Goal: Task Accomplishment & Management: Complete application form

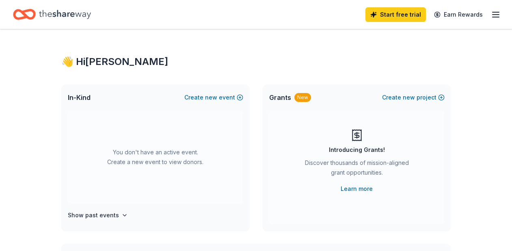
click at [73, 15] on icon "Home" at bounding box center [65, 14] width 52 height 17
click at [202, 97] on button "Create new event" at bounding box center [213, 98] width 59 height 10
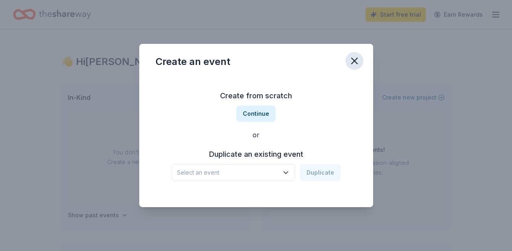
click at [357, 63] on icon "button" at bounding box center [354, 60] width 11 height 11
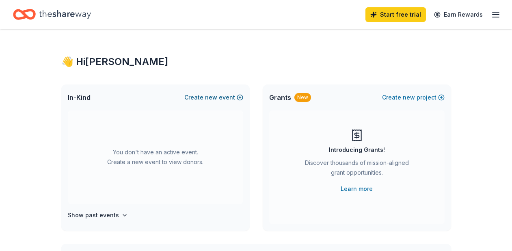
click at [218, 97] on button "Create new event" at bounding box center [213, 98] width 59 height 10
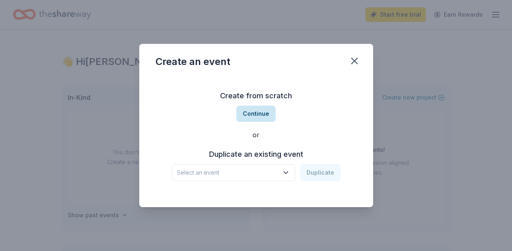
click at [255, 113] on button "Continue" at bounding box center [255, 114] width 39 height 16
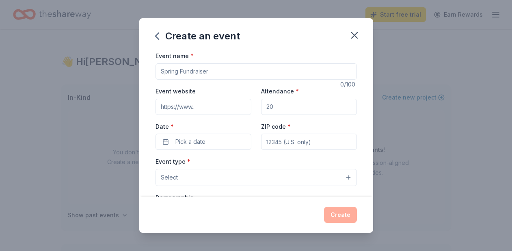
drag, startPoint x: 215, startPoint y: 73, endPoint x: 162, endPoint y: 73, distance: 53.2
click at [162, 73] on input "Event name *" at bounding box center [255, 71] width 201 height 16
click at [239, 73] on input ""A Night in the French Riviera: A Benefit Fundraiser for The O'Neal School"" at bounding box center [255, 71] width 201 height 16
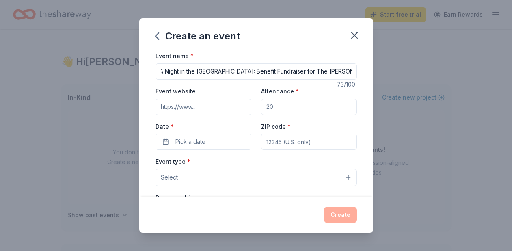
type input ""A Night in the French Riviera: Benefit Fundraiser for The O'Neal School""
click at [209, 108] on input "Event website" at bounding box center [203, 107] width 96 height 16
paste input "https://www.onealschool.org/"
type input "https://www.onealschool.org/"
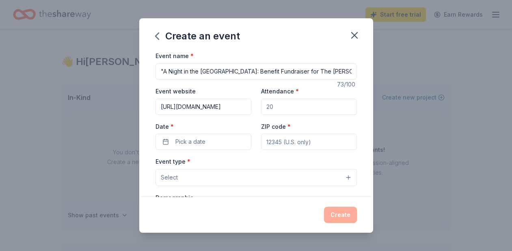
drag, startPoint x: 293, startPoint y: 107, endPoint x: 280, endPoint y: 110, distance: 13.0
click at [280, 110] on input "Attendance *" at bounding box center [309, 107] width 96 height 16
type input "170"
click at [209, 142] on button "Pick a date" at bounding box center [203, 142] width 96 height 16
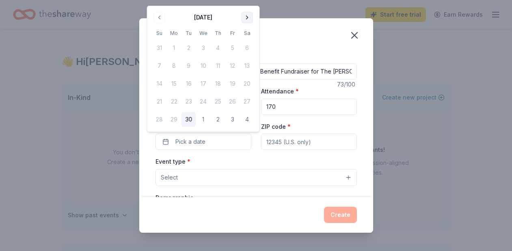
click at [248, 17] on button "Go to next month" at bounding box center [246, 17] width 11 height 11
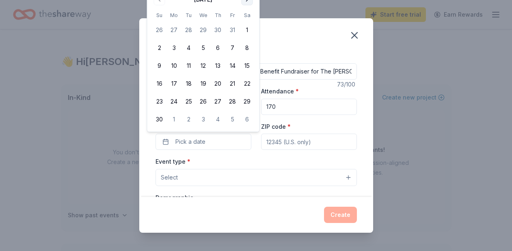
click at [246, 1] on button "Go to next month" at bounding box center [246, -1] width 11 height 11
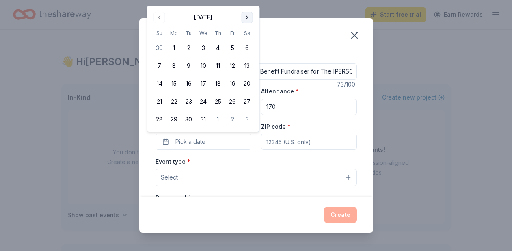
click at [246, 15] on button "Go to next month" at bounding box center [246, 17] width 11 height 11
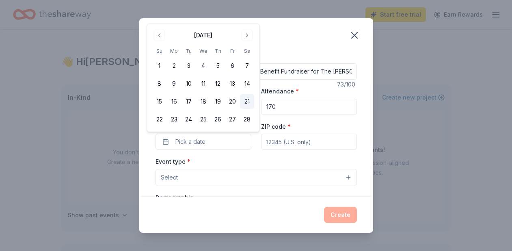
click at [248, 102] on button "21" at bounding box center [247, 101] width 15 height 15
click at [310, 144] on input "ZIP code *" at bounding box center [309, 142] width 96 height 16
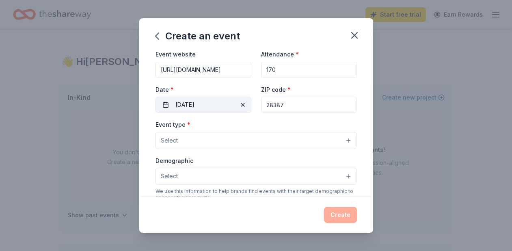
scroll to position [49, 0]
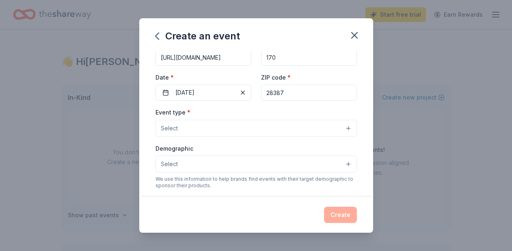
type input "28387"
click at [254, 131] on button "Select" at bounding box center [255, 128] width 201 height 17
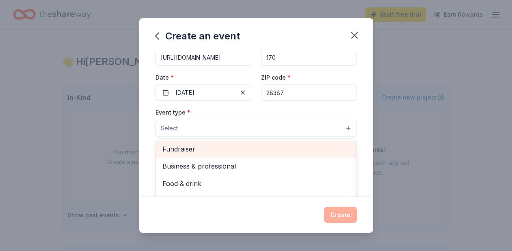
click at [229, 151] on span "Fundraiser" at bounding box center [255, 149] width 187 height 11
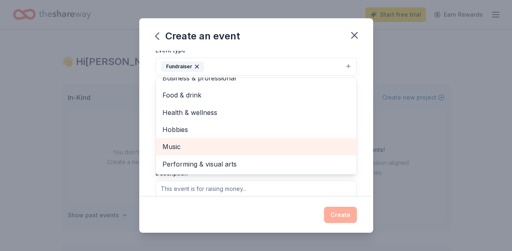
scroll to position [0, 0]
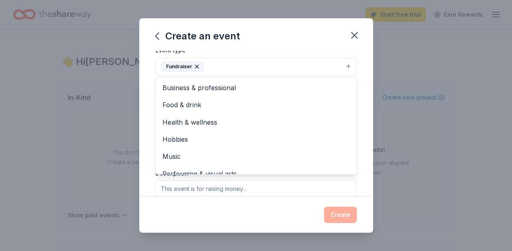
click at [142, 96] on div "Event name * "A Night in the French Riviera: Benefit Fundraiser for The O'Neal …" at bounding box center [256, 124] width 234 height 146
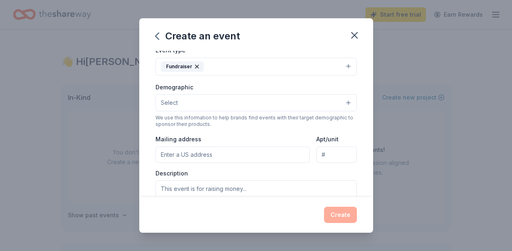
click at [332, 102] on button "Select" at bounding box center [255, 102] width 201 height 17
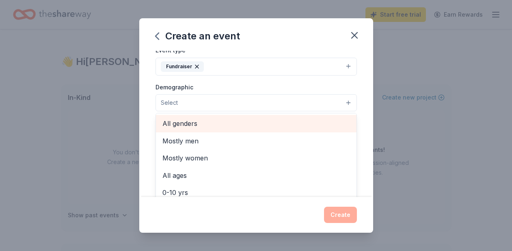
click at [215, 126] on span "All genders" at bounding box center [255, 123] width 187 height 11
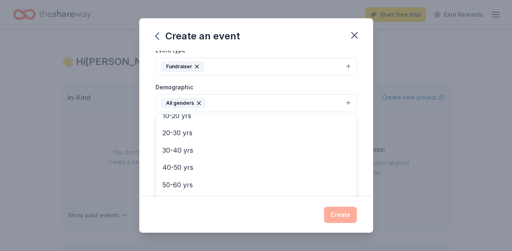
scroll to position [79, 0]
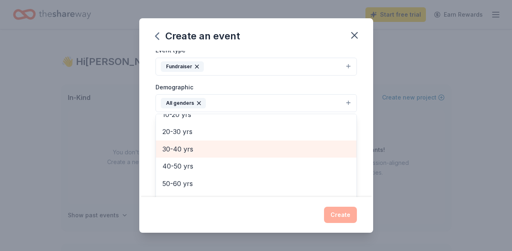
click at [203, 150] on span "30-40 yrs" at bounding box center [255, 149] width 187 height 11
click at [194, 151] on span "40-50 yrs" at bounding box center [255, 149] width 187 height 11
click at [193, 151] on span "50-60 yrs" at bounding box center [255, 149] width 187 height 11
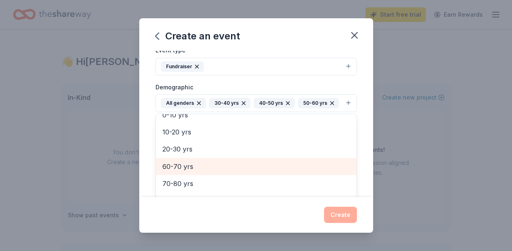
click at [191, 164] on span "60-70 yrs" at bounding box center [255, 166] width 187 height 11
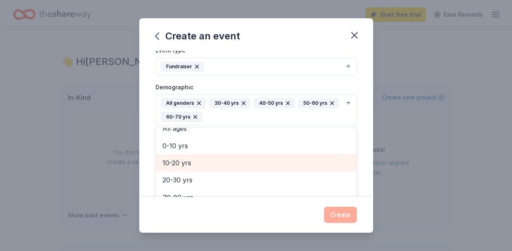
scroll to position [44, 0]
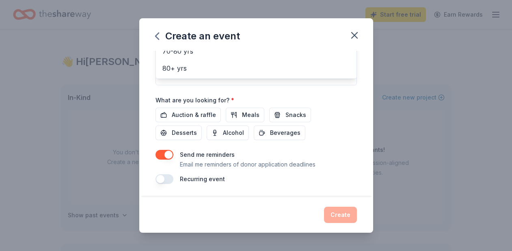
click at [141, 95] on div "Event name * "A Night in the French Riviera: Benefit Fundraiser for The O'Neal …" at bounding box center [256, 124] width 234 height 146
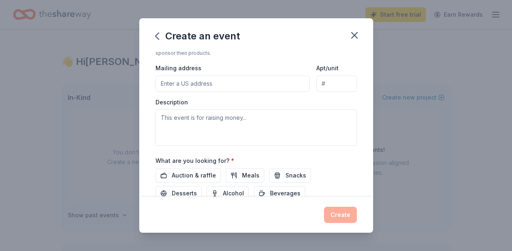
scroll to position [201, 0]
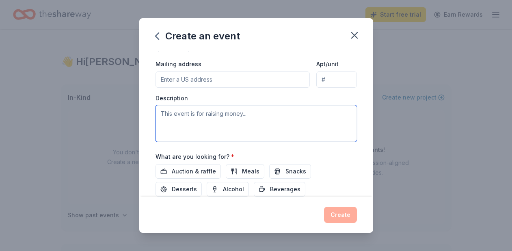
click at [198, 117] on textarea at bounding box center [255, 123] width 201 height 37
paste textarea "As is true for most independent schools, tuition alone does not cover the full …"
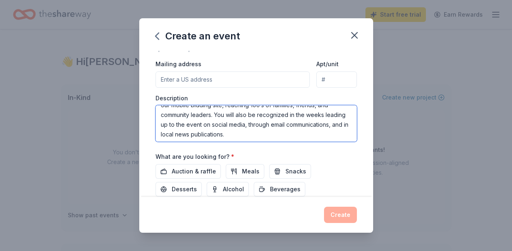
scroll to position [107, 0]
type textarea "As is true for most independent schools, tuition alone does not cover the full …"
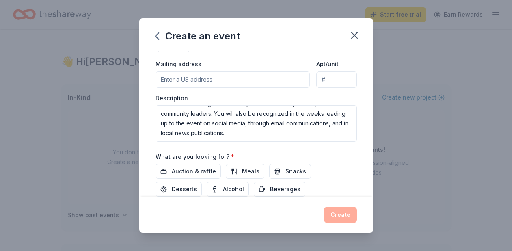
click at [145, 96] on div "Event name * "A Night in the French Riviera: Benefit Fundraiser for The O'Neal …" at bounding box center [256, 124] width 234 height 146
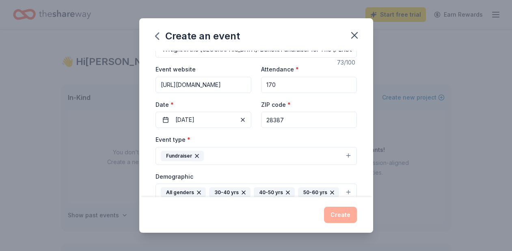
scroll to position [0, 0]
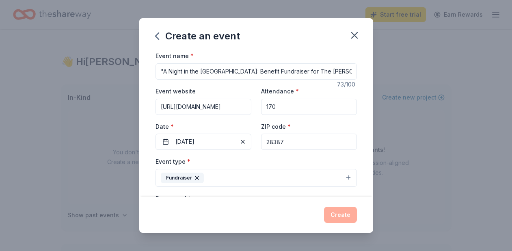
drag, startPoint x: 242, startPoint y: 71, endPoint x: 302, endPoint y: 71, distance: 59.6
click at [302, 71] on input ""A Night in the French Riviera: Benefit Fundraiser for The O'Neal School"" at bounding box center [255, 71] width 201 height 16
click at [293, 72] on input ""A Night in the French Riviera: The O'Neal School"" at bounding box center [255, 71] width 201 height 16
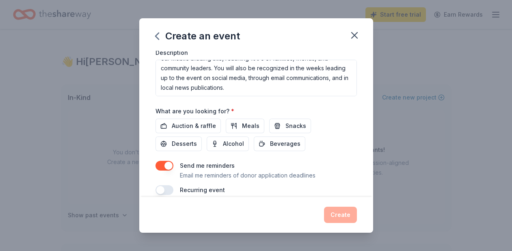
scroll to position [257, 0]
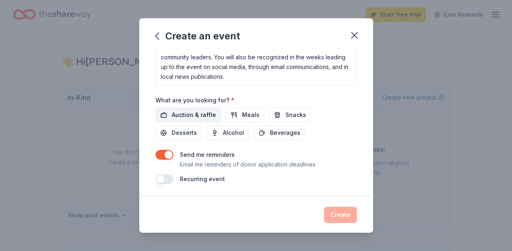
type input ""A Night in the [GEOGRAPHIC_DATA]: The [PERSON_NAME] School Benefit Fundraiser""
click at [193, 116] on span "Auction & raffle" at bounding box center [194, 115] width 44 height 10
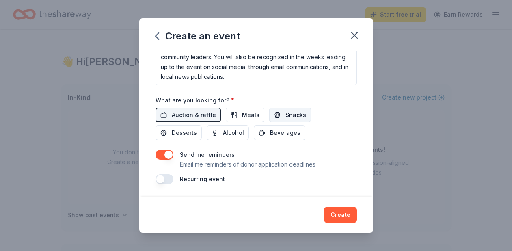
click at [296, 114] on span "Snacks" at bounding box center [295, 115] width 21 height 10
click at [197, 128] on span "Desserts" at bounding box center [184, 133] width 25 height 10
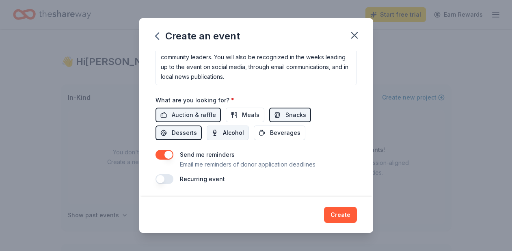
click at [223, 132] on span "Alcohol" at bounding box center [233, 133] width 21 height 10
click at [270, 130] on span "Beverages" at bounding box center [285, 133] width 30 height 10
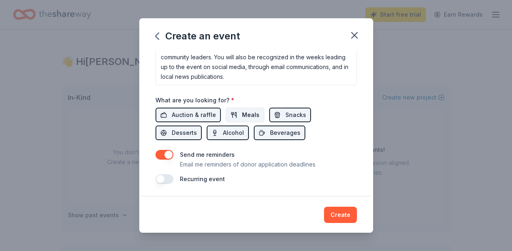
click at [243, 113] on span "Meals" at bounding box center [250, 115] width 17 height 10
click at [159, 155] on button "button" at bounding box center [164, 155] width 18 height 10
click at [338, 216] on button "Create" at bounding box center [340, 215] width 33 height 16
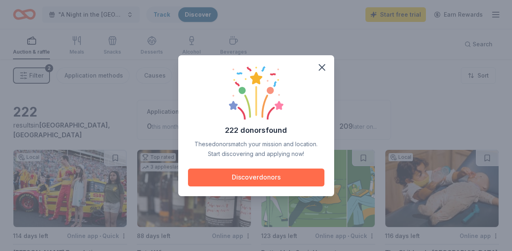
click at [271, 177] on button "Discover donors" at bounding box center [256, 177] width 136 height 18
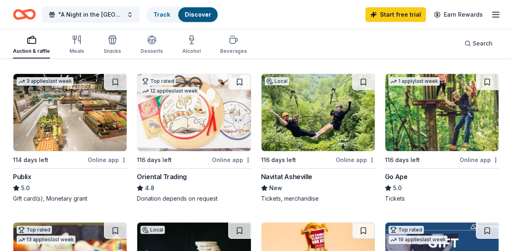
scroll to position [234, 0]
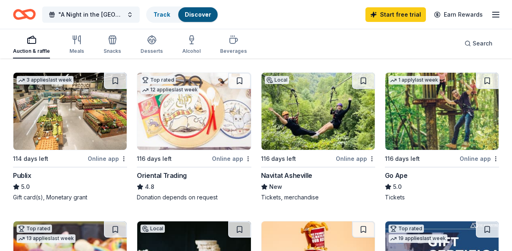
click at [185, 114] on img at bounding box center [193, 111] width 113 height 77
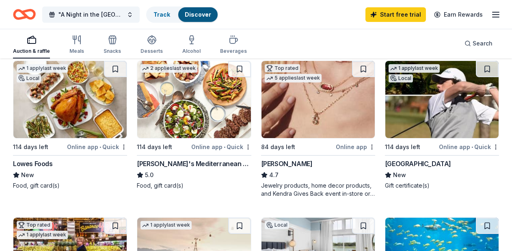
scroll to position [552, 0]
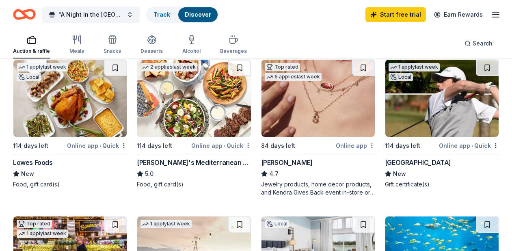
click at [430, 116] on img at bounding box center [441, 98] width 113 height 77
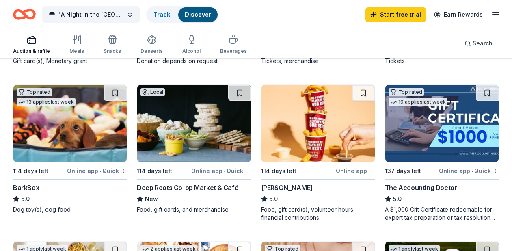
scroll to position [369, 0]
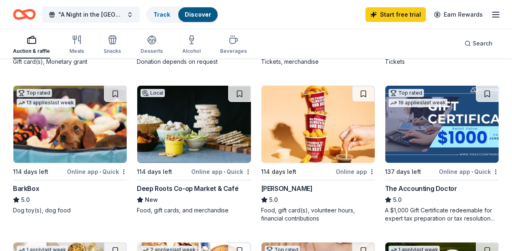
click at [78, 142] on img at bounding box center [69, 124] width 113 height 77
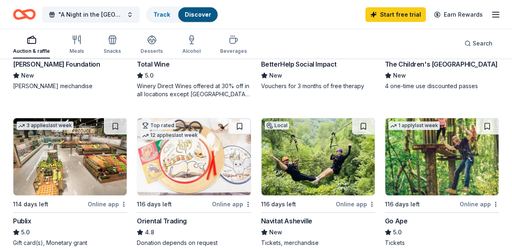
scroll to position [191, 0]
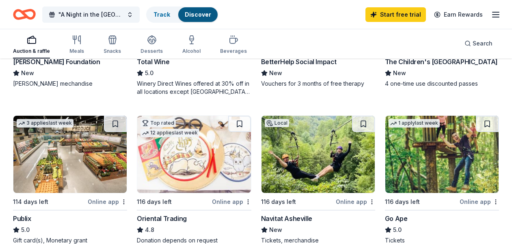
click at [325, 175] on img at bounding box center [317, 154] width 113 height 77
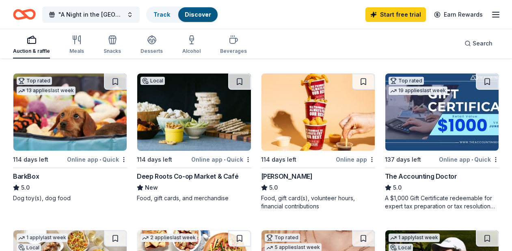
scroll to position [385, 0]
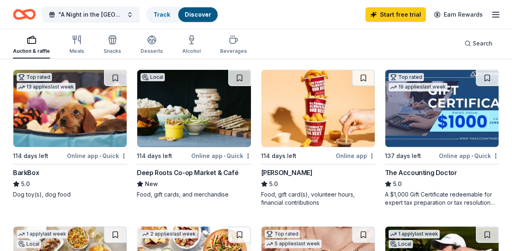
drag, startPoint x: 240, startPoint y: 172, endPoint x: 373, endPoint y: 6, distance: 212.8
click at [195, 131] on img at bounding box center [193, 108] width 113 height 77
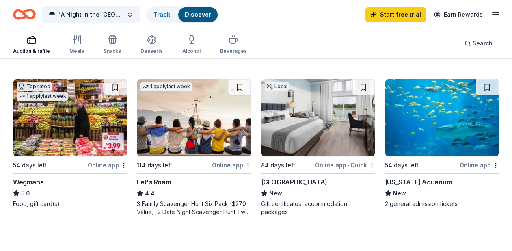
scroll to position [690, 0]
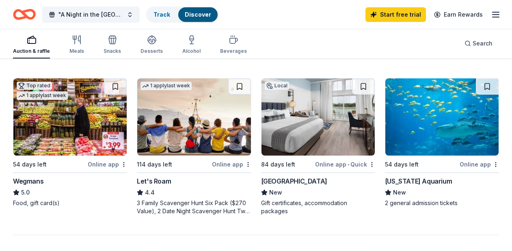
click at [320, 97] on img at bounding box center [317, 116] width 113 height 77
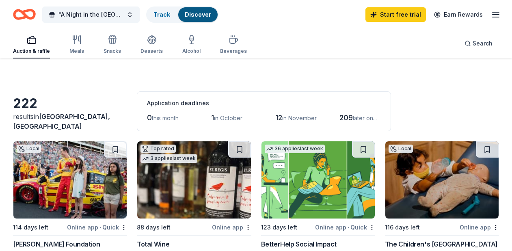
scroll to position [0, 0]
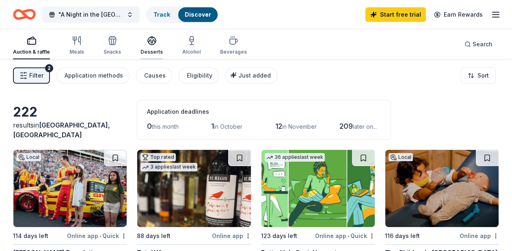
click at [151, 42] on icon "button" at bounding box center [152, 41] width 10 height 10
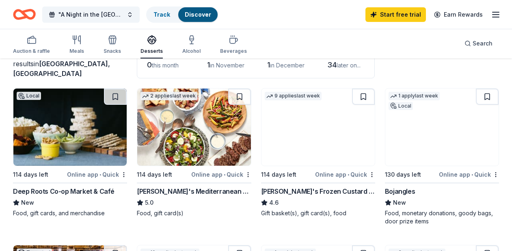
scroll to position [64, 0]
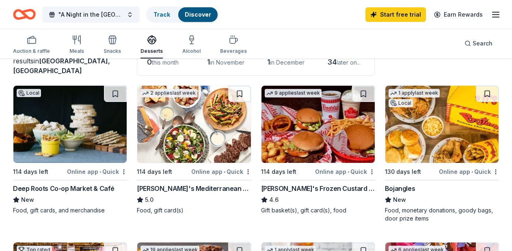
click at [298, 149] on img at bounding box center [317, 124] width 113 height 77
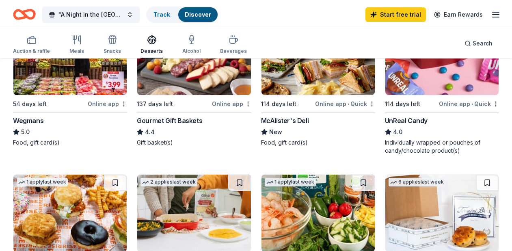
scroll to position [240, 0]
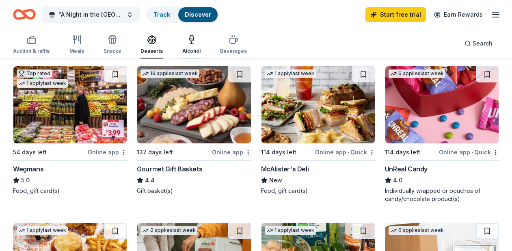
click at [189, 38] on icon "button" at bounding box center [192, 40] width 10 height 10
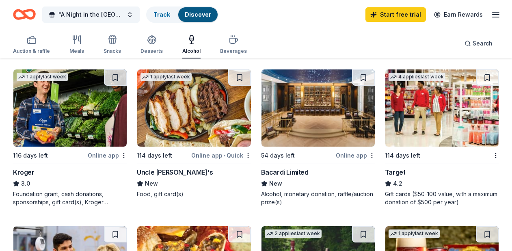
scroll to position [383, 0]
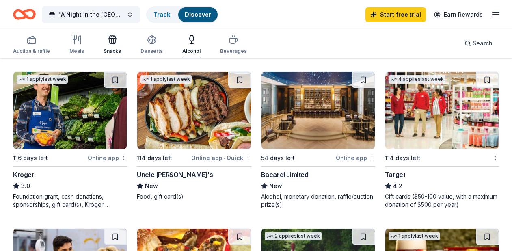
click at [115, 45] on div "Snacks" at bounding box center [111, 44] width 17 height 19
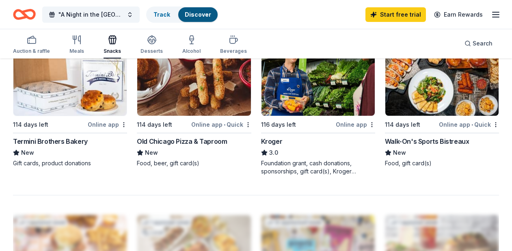
scroll to position [707, 0]
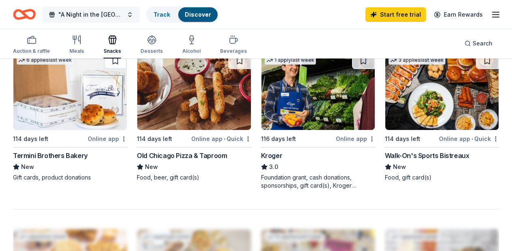
click at [116, 14] on span ""A Night in the [GEOGRAPHIC_DATA]: The [PERSON_NAME] School Benefit Fundraiser"" at bounding box center [90, 15] width 65 height 10
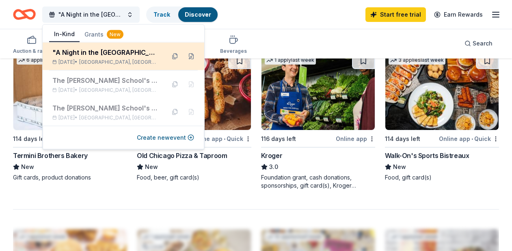
click at [114, 55] on div ""A Night in the [GEOGRAPHIC_DATA]: The [PERSON_NAME] School Benefit Fundraiser"" at bounding box center [105, 52] width 106 height 10
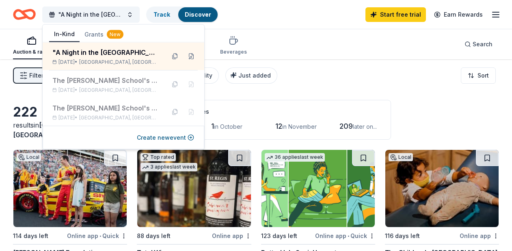
click at [293, 45] on div "Auction & raffle Meals Snacks Desserts Alcohol Beverages Search" at bounding box center [256, 44] width 486 height 30
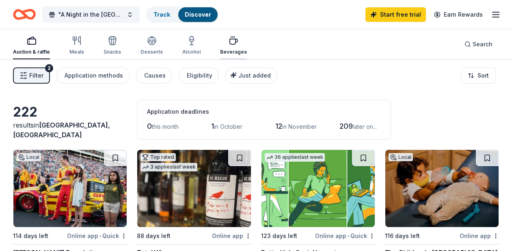
click at [224, 45] on div "Beverages" at bounding box center [233, 45] width 27 height 19
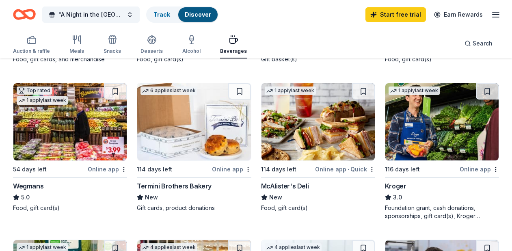
scroll to position [215, 0]
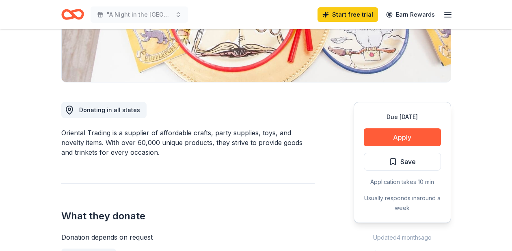
scroll to position [166, 0]
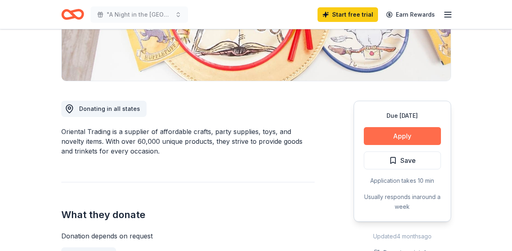
click at [403, 134] on button "Apply" at bounding box center [402, 136] width 77 height 18
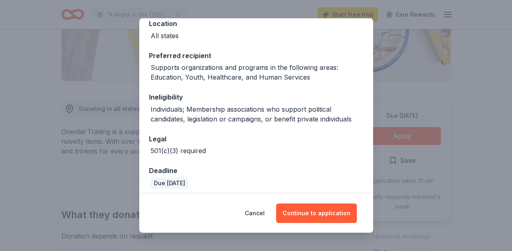
scroll to position [103, 0]
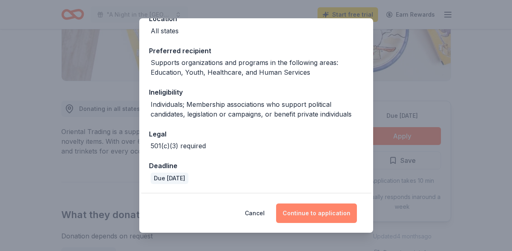
click at [306, 214] on button "Continue to application" at bounding box center [316, 212] width 81 height 19
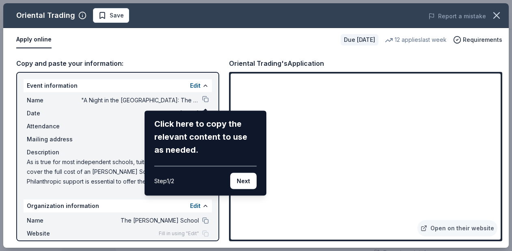
click at [121, 172] on div "Oriental Trading Save Report a mistake Apply online Due in 116 days 12 applies …" at bounding box center [255, 125] width 505 height 244
click at [492, 80] on div "Oriental Trading Save Report a mistake Apply online Due in 116 days 12 applies …" at bounding box center [255, 125] width 505 height 244
click at [247, 179] on button "Next" at bounding box center [243, 181] width 26 height 16
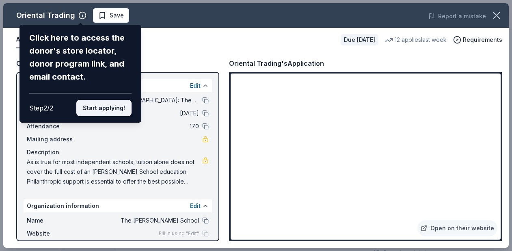
click at [110, 109] on button "Start applying!" at bounding box center [103, 108] width 55 height 16
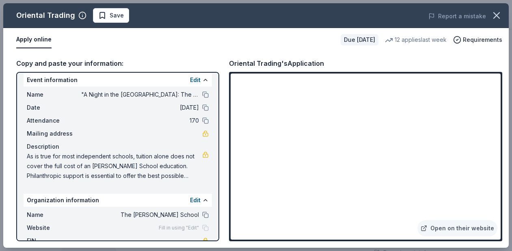
scroll to position [7, 0]
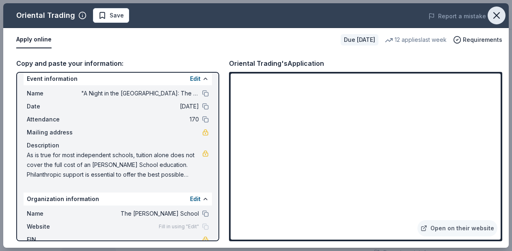
click at [494, 16] on icon "button" at bounding box center [496, 15] width 11 height 11
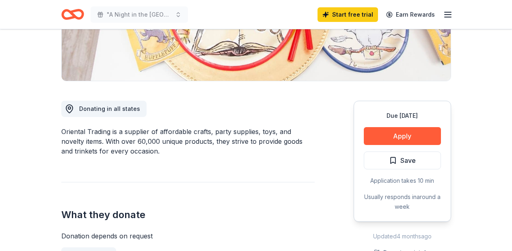
scroll to position [0, 0]
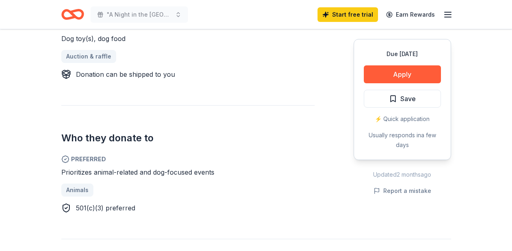
scroll to position [363, 0]
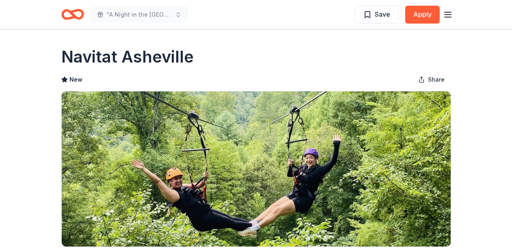
drag, startPoint x: 62, startPoint y: 56, endPoint x: 141, endPoint y: 58, distance: 78.3
click at [141, 58] on h1 "Navitat Asheville" at bounding box center [127, 56] width 132 height 23
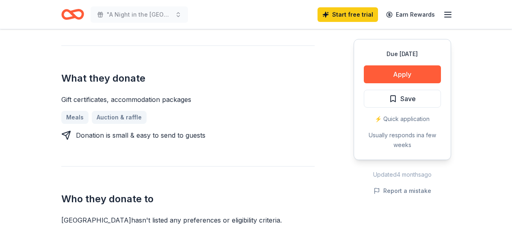
scroll to position [303, 0]
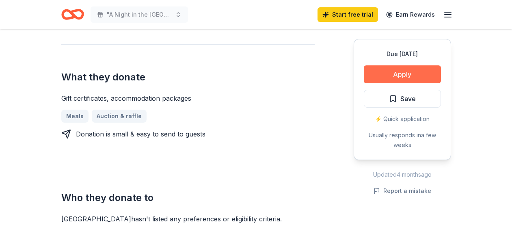
click at [405, 72] on button "Apply" at bounding box center [402, 74] width 77 height 18
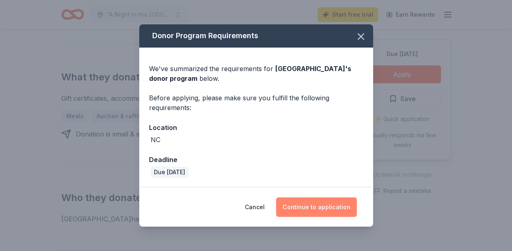
click at [305, 206] on button "Continue to application" at bounding box center [316, 206] width 81 height 19
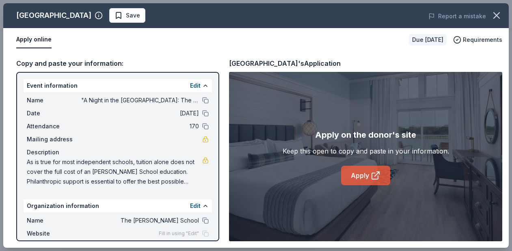
click at [357, 179] on link "Apply" at bounding box center [365, 175] width 49 height 19
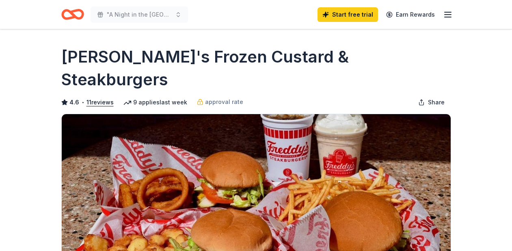
scroll to position [0, 0]
